Goal: Task Accomplishment & Management: Manage account settings

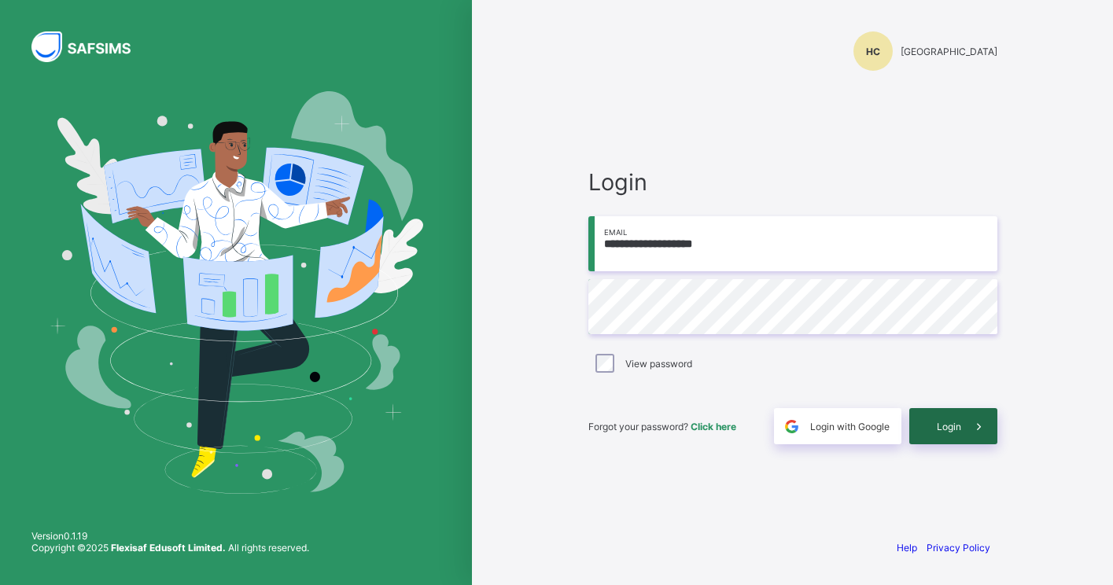
click at [937, 426] on span "Login" at bounding box center [949, 427] width 24 height 12
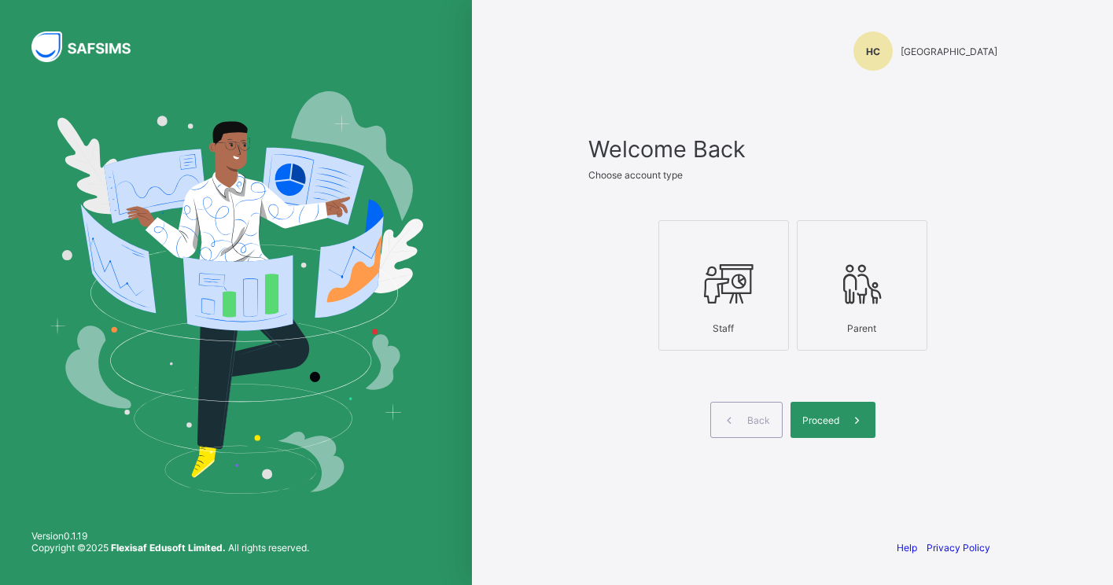
click at [749, 286] on icon at bounding box center [723, 283] width 55 height 47
click at [830, 410] on div "Proceed" at bounding box center [833, 420] width 85 height 36
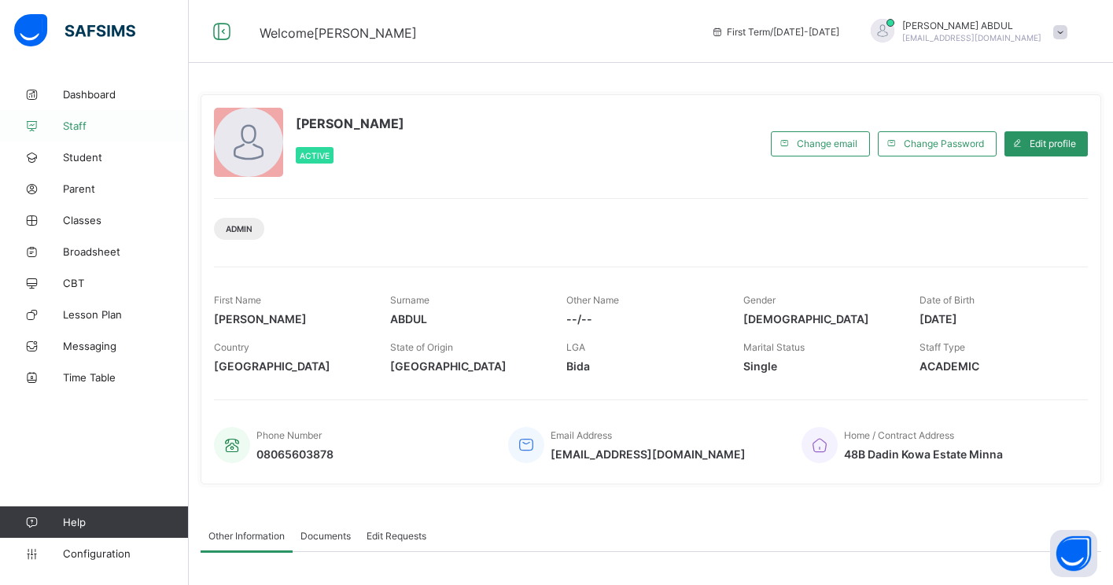
click at [86, 133] on link "Staff" at bounding box center [94, 125] width 189 height 31
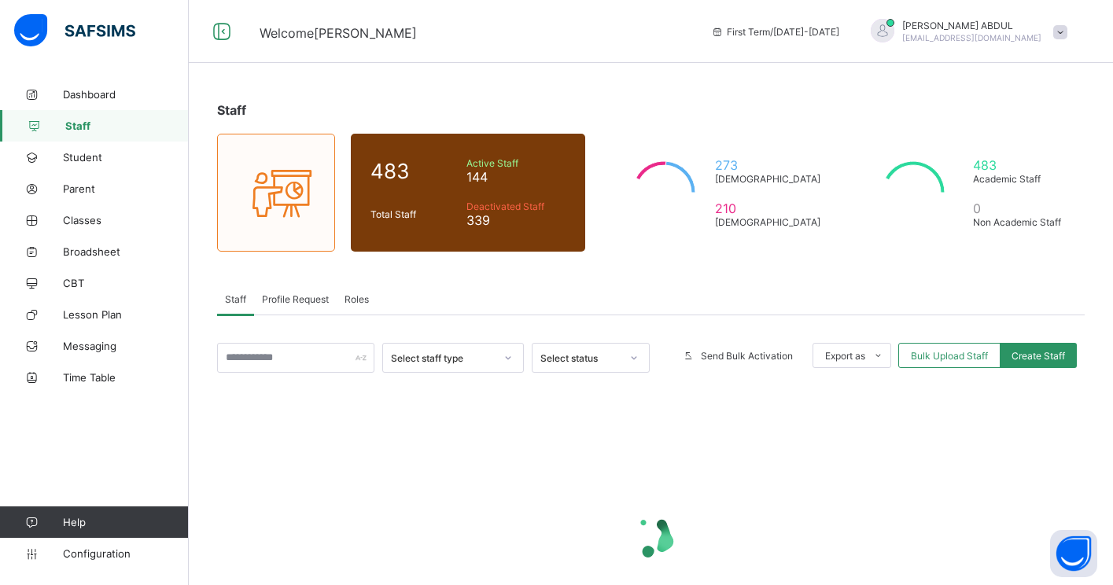
click at [293, 297] on span "Profile Request" at bounding box center [295, 299] width 67 height 12
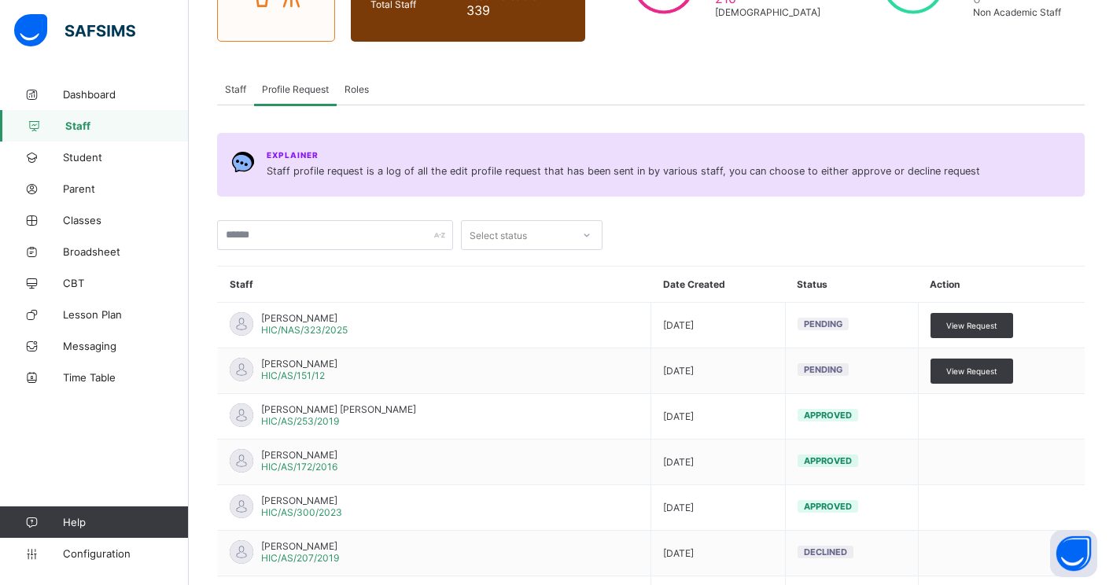
scroll to position [231, 0]
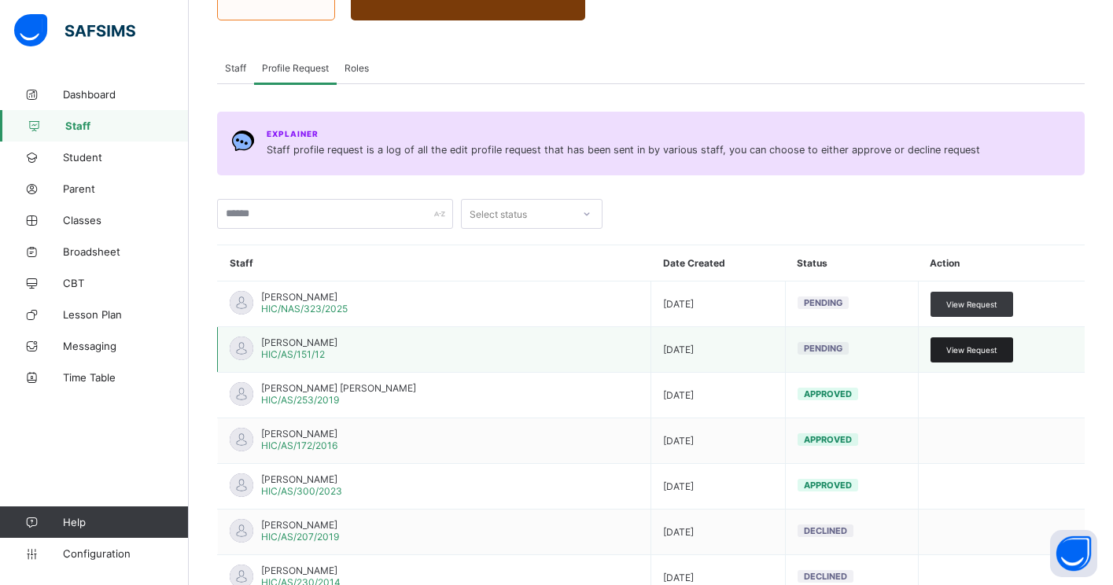
click at [972, 357] on div "View Request" at bounding box center [972, 350] width 83 height 25
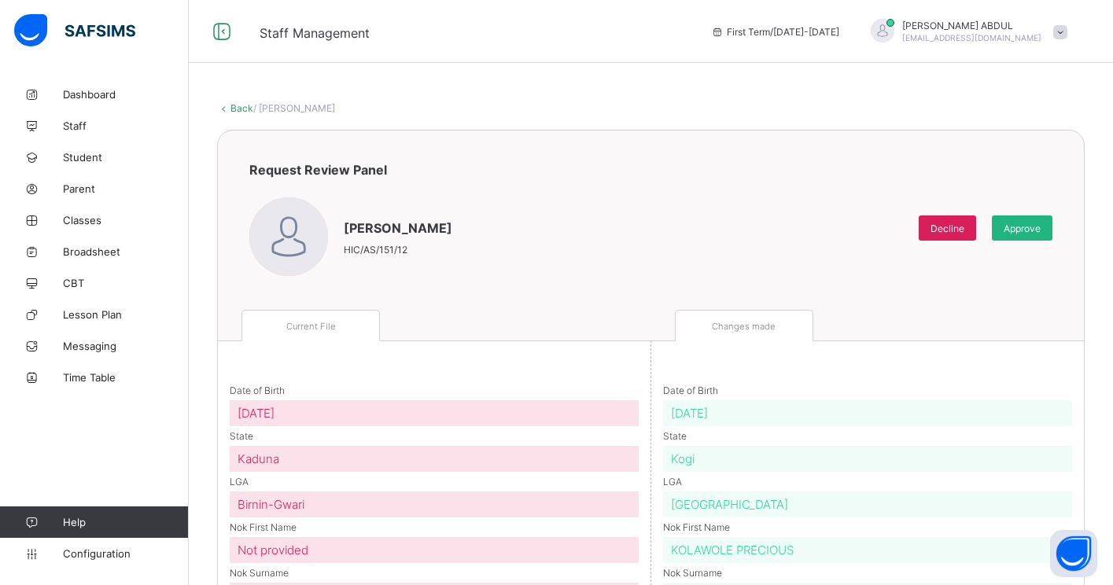
click at [1013, 237] on div "Approve" at bounding box center [1022, 228] width 61 height 25
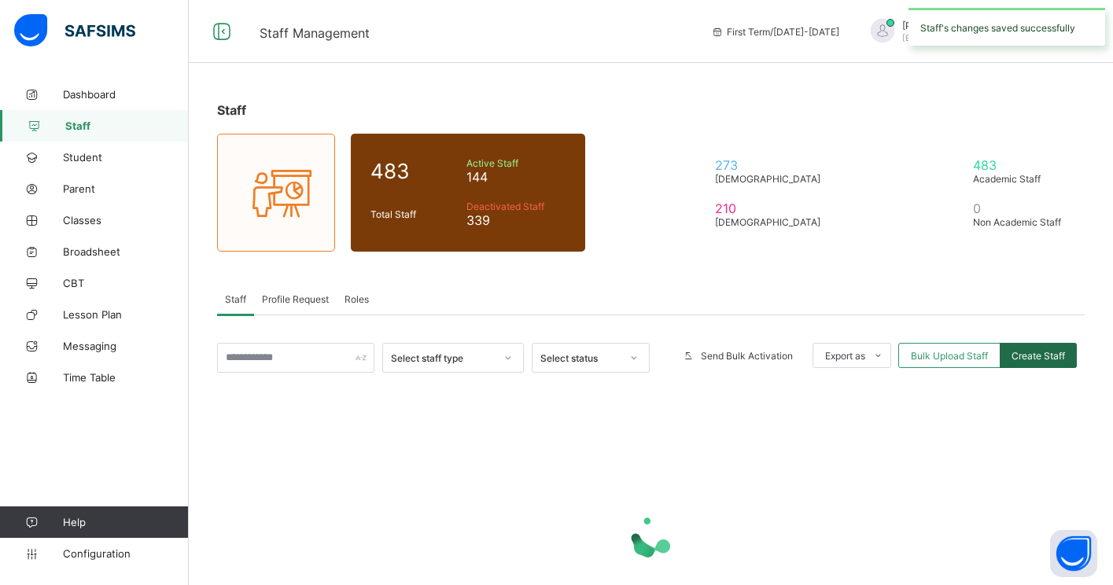
scroll to position [124, 0]
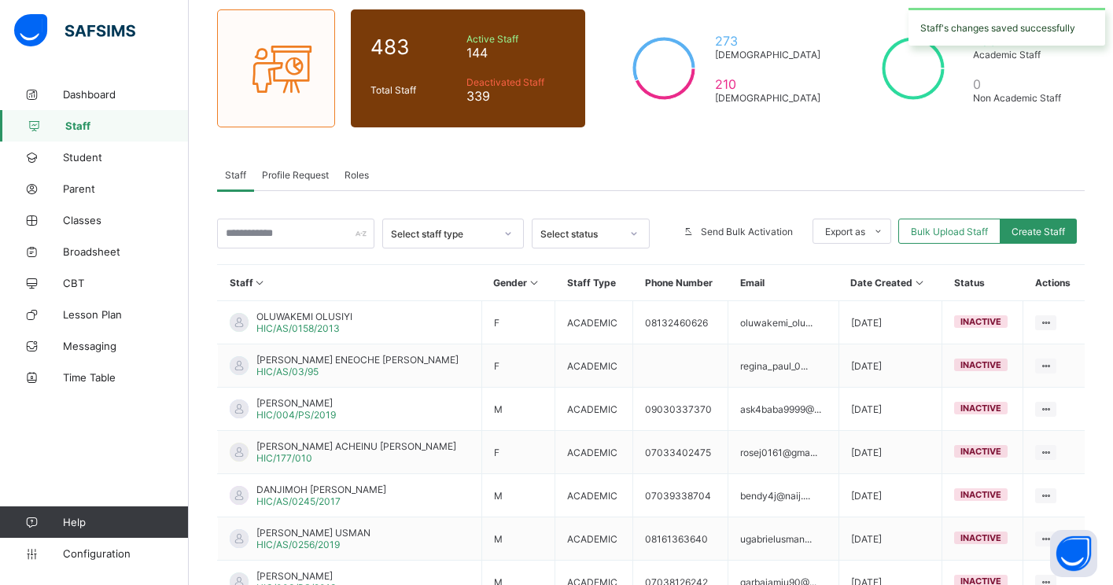
click at [272, 178] on span "Profile Request" at bounding box center [295, 175] width 67 height 12
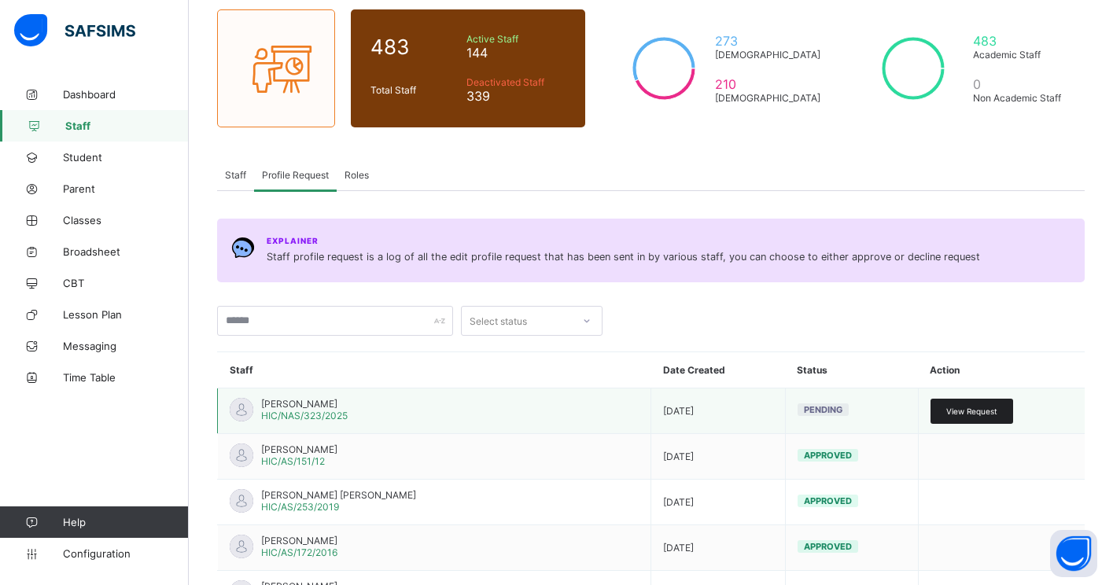
click at [983, 409] on span "View Request" at bounding box center [972, 411] width 51 height 9
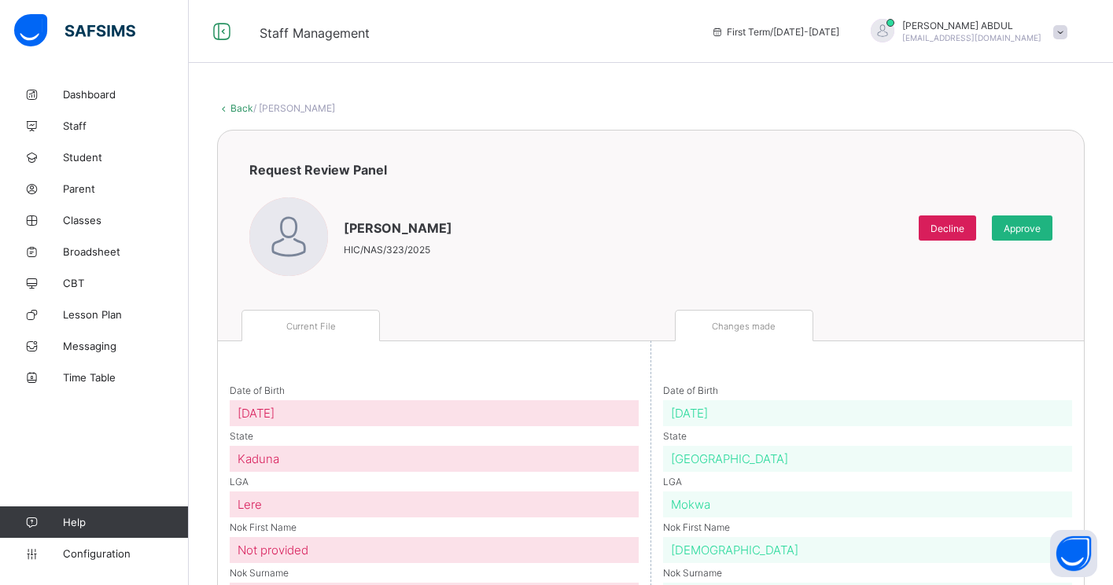
click at [1016, 229] on span "Approve" at bounding box center [1022, 229] width 37 height 12
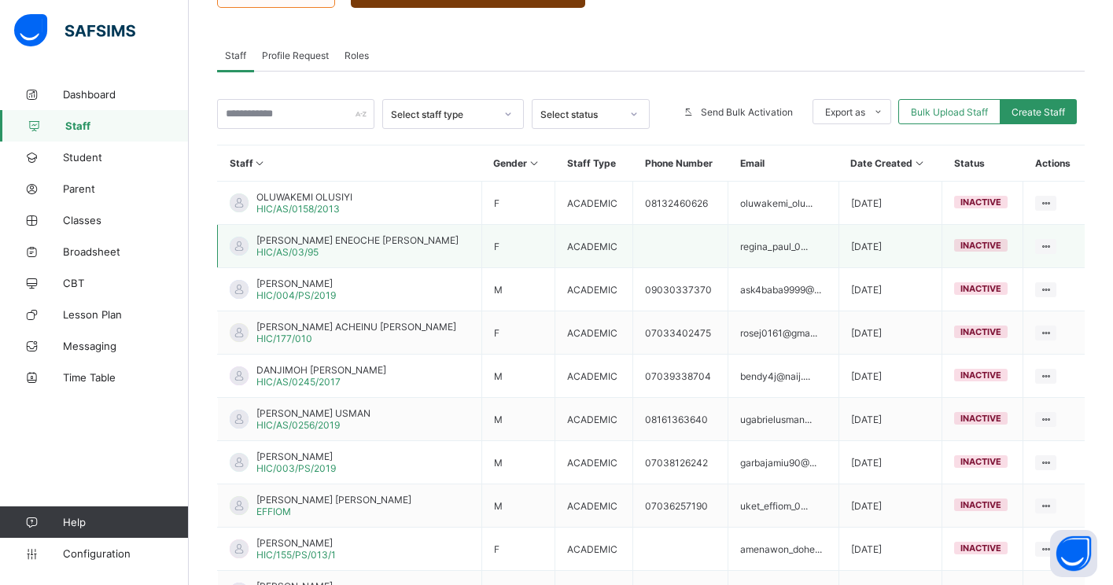
scroll to position [367, 0]
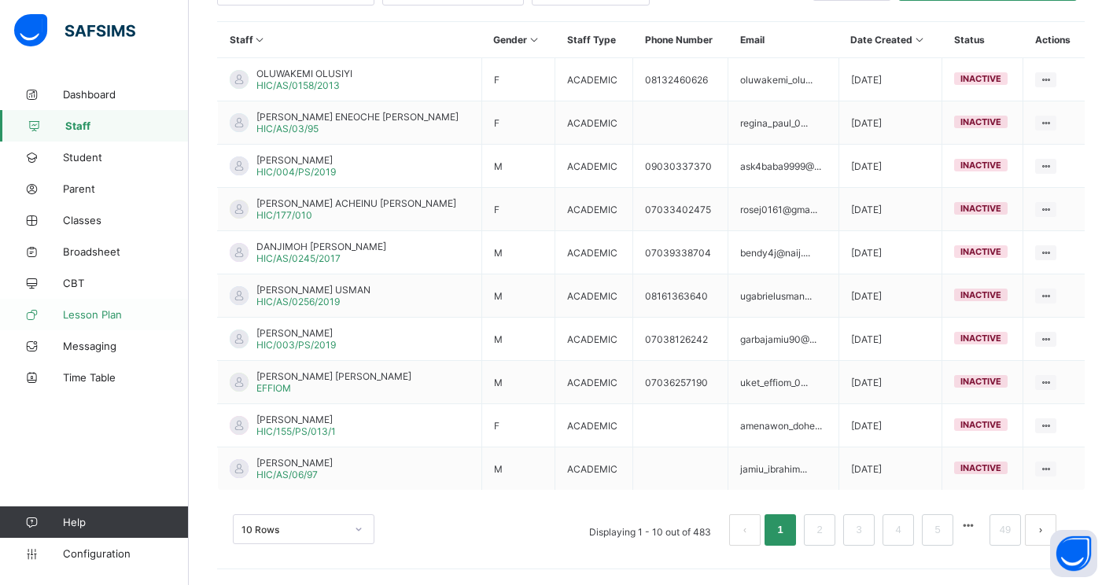
click at [116, 311] on span "Lesson Plan" at bounding box center [126, 314] width 126 height 13
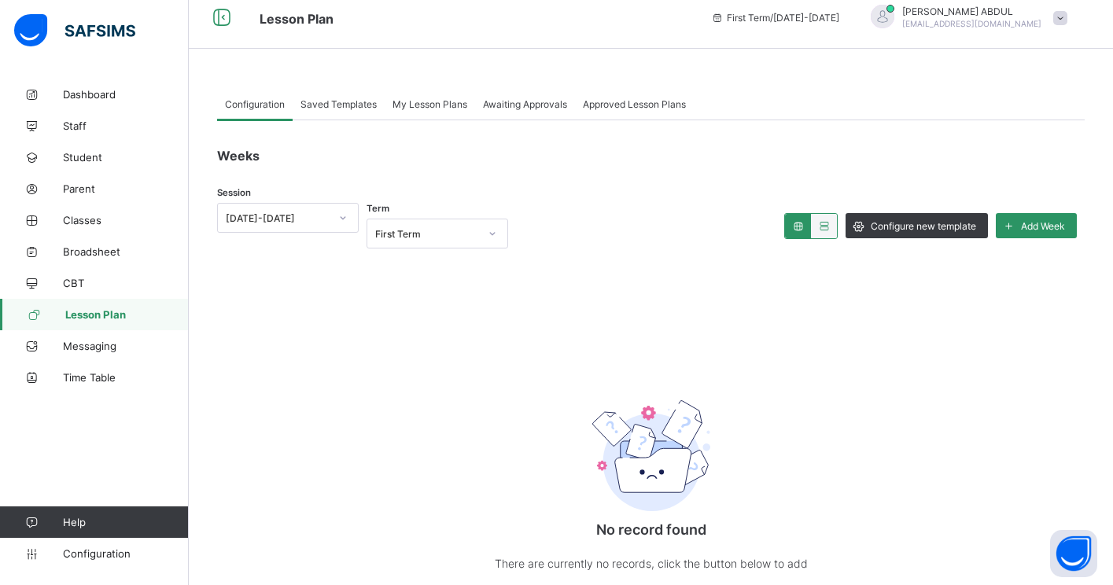
scroll to position [94, 0]
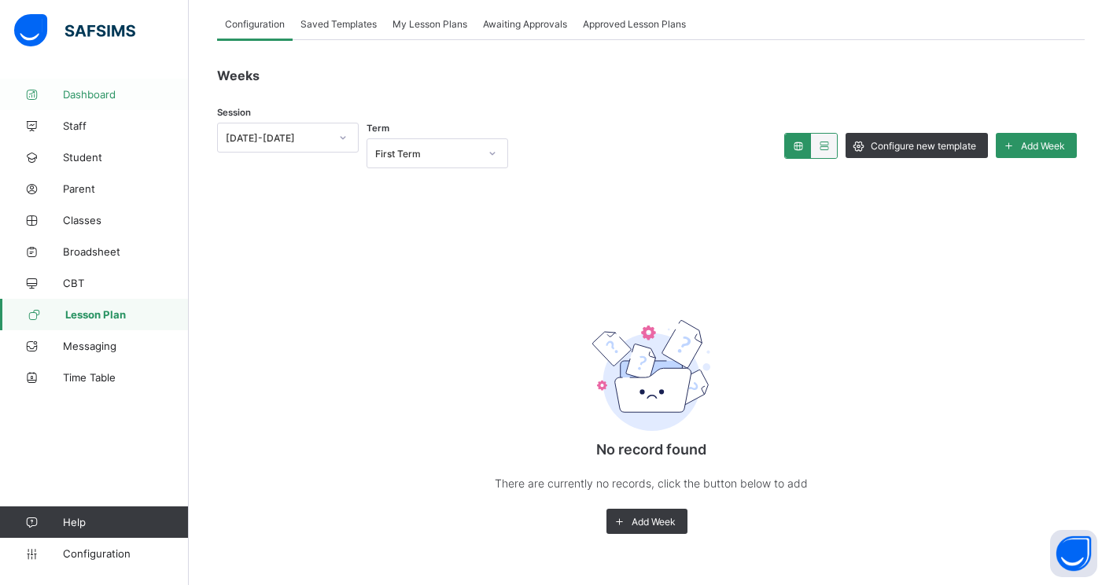
click at [87, 96] on span "Dashboard" at bounding box center [126, 94] width 126 height 13
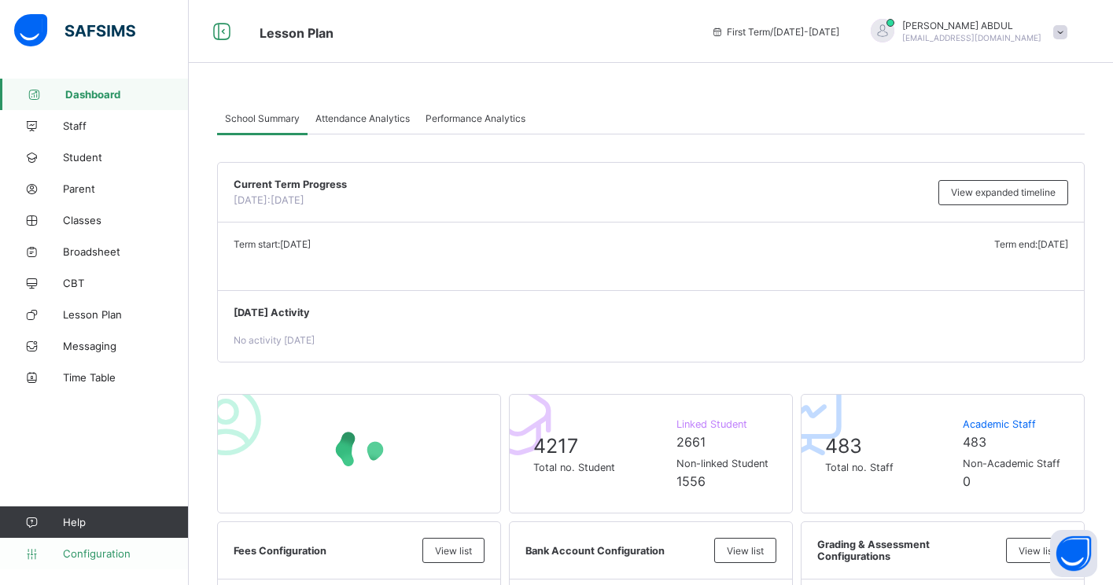
click at [103, 554] on span "Configuration" at bounding box center [125, 554] width 125 height 13
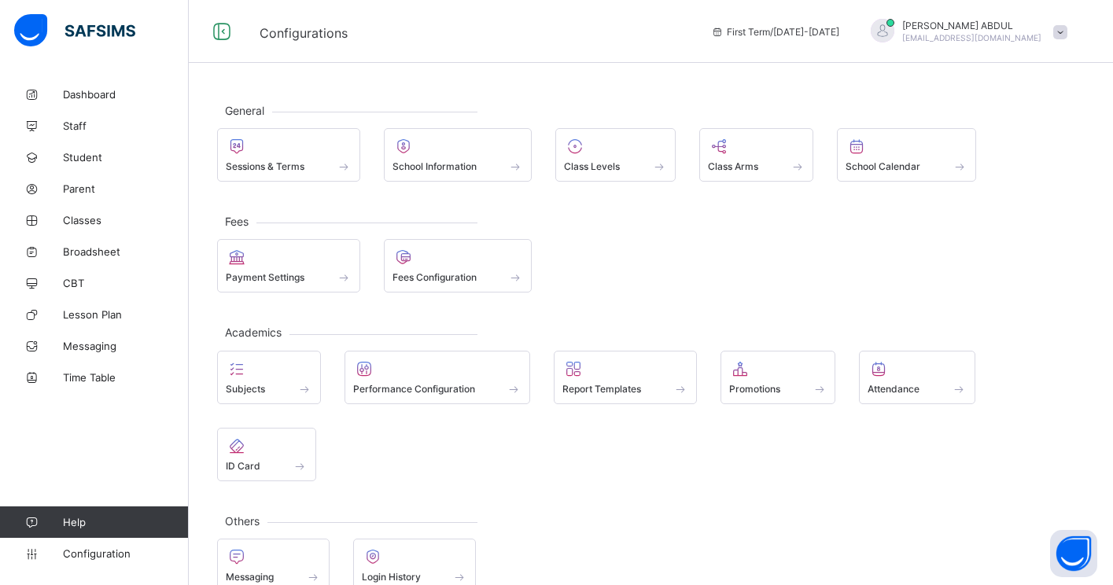
scroll to position [31, 0]
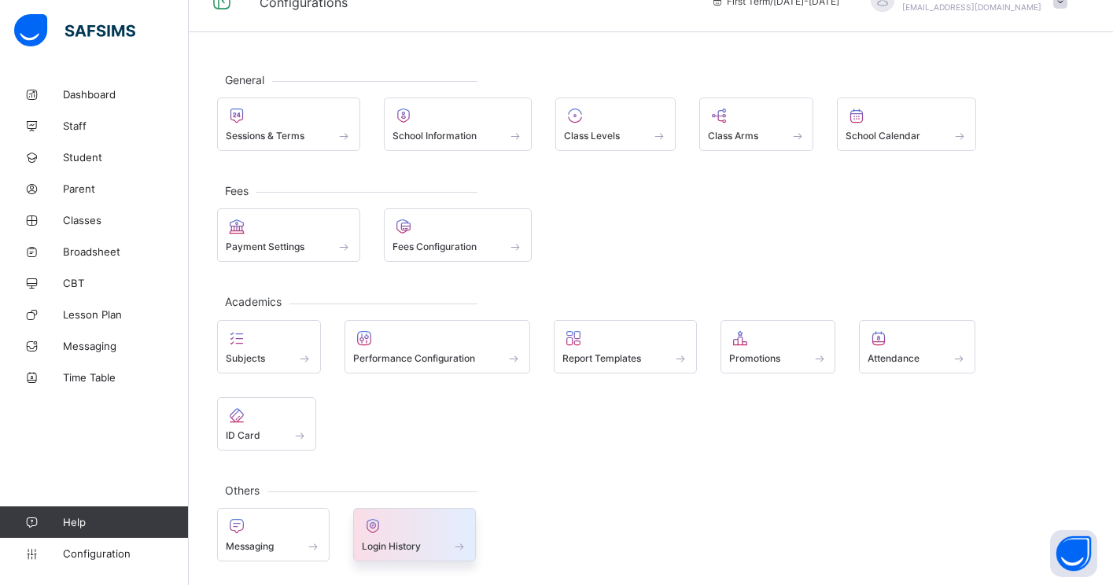
click at [391, 537] on span at bounding box center [415, 538] width 106 height 4
